Goal: Task Accomplishment & Management: Manage account settings

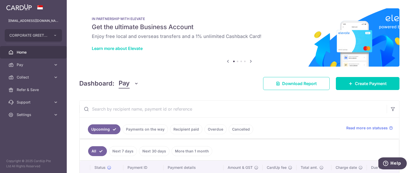
scroll to position [66, 0]
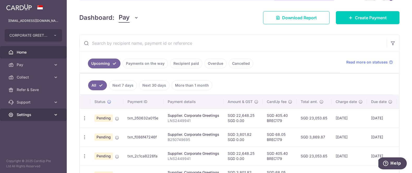
click at [34, 115] on span "Settings" at bounding box center [34, 114] width 34 height 5
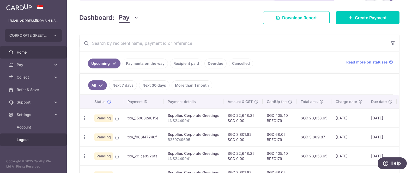
click at [30, 139] on span "Logout" at bounding box center [34, 139] width 34 height 5
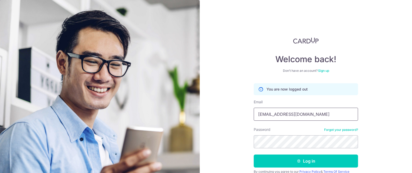
click at [303, 113] on input "[EMAIL_ADDRESS][DOMAIN_NAME]" at bounding box center [305, 114] width 104 height 13
type input "betty.liau@hahent.com"
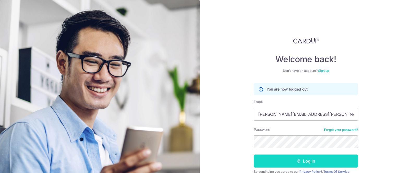
click at [319, 159] on button "Log in" at bounding box center [305, 161] width 104 height 13
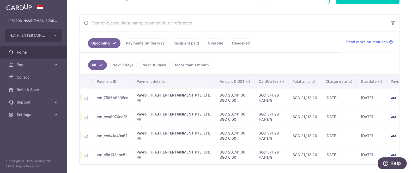
scroll to position [0, 39]
